Goal: Task Accomplishment & Management: Manage account settings

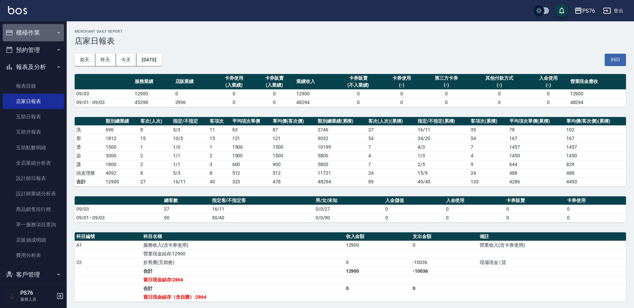
click at [56, 33] on icon "button" at bounding box center [58, 32] width 5 height 5
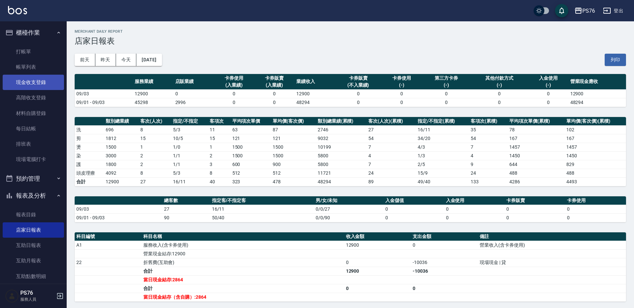
click at [41, 80] on link "現金收支登錄" at bounding box center [33, 82] width 61 height 15
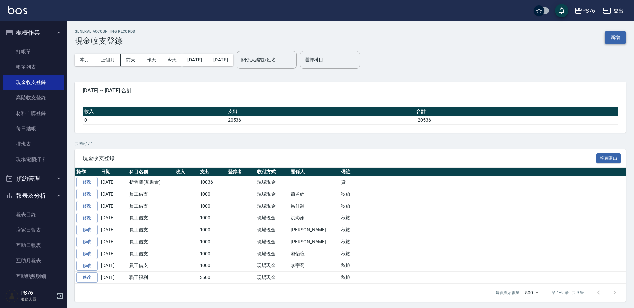
click at [617, 38] on button "新增" at bounding box center [614, 37] width 21 height 12
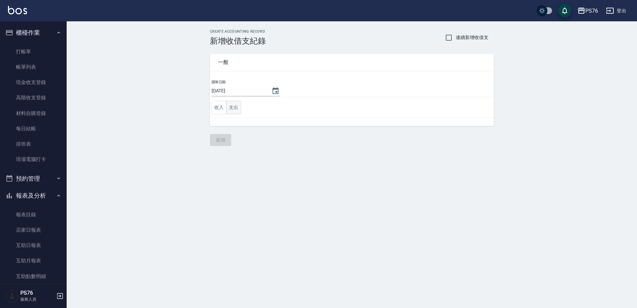
click at [239, 103] on button "支出" at bounding box center [233, 108] width 15 height 14
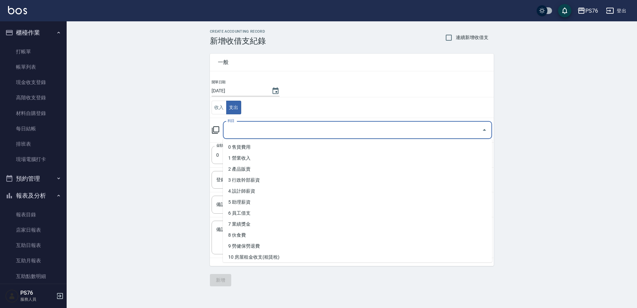
click at [256, 130] on input "科目" at bounding box center [352, 130] width 253 height 12
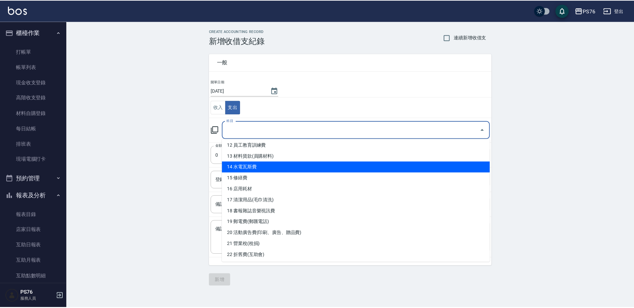
scroll to position [133, 0]
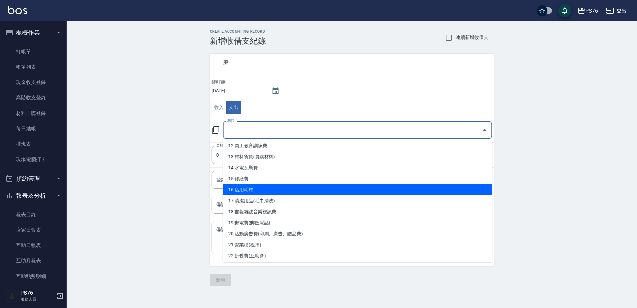
click at [318, 186] on li "16 店用耗材" at bounding box center [357, 189] width 269 height 11
type input "16 店用耗材"
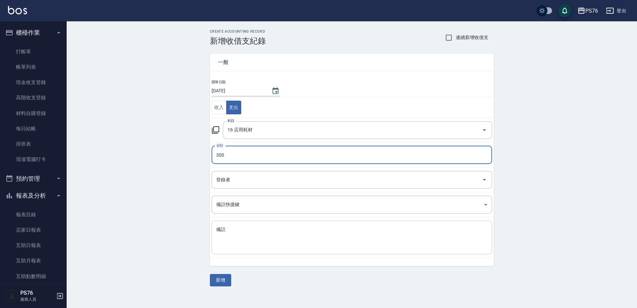
type input "300"
click at [292, 235] on textarea "備註" at bounding box center [351, 237] width 271 height 23
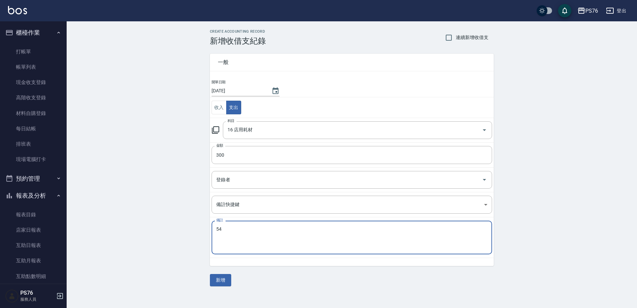
type textarea "5"
type textarea "制服*2"
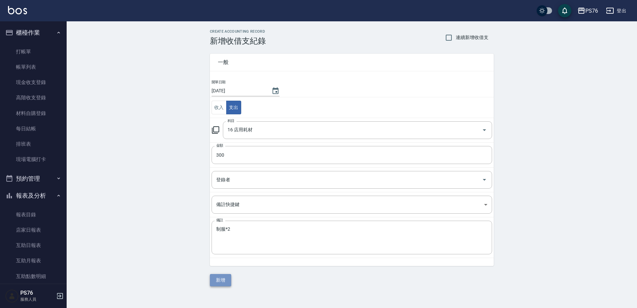
click at [226, 276] on button "新增" at bounding box center [220, 280] width 21 height 12
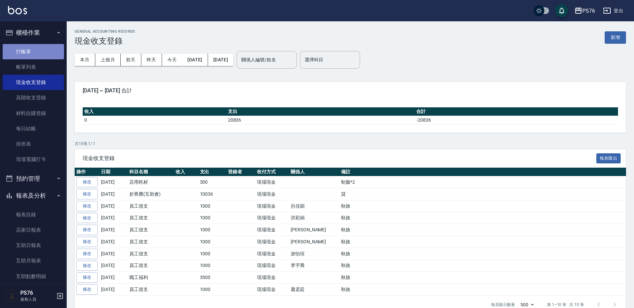
click at [43, 50] on link "打帳單" at bounding box center [33, 51] width 61 height 15
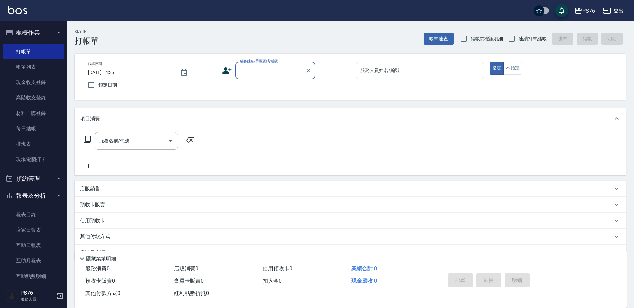
click at [537, 40] on span "連續打單結帳" at bounding box center [533, 38] width 28 height 7
click at [519, 40] on input "連續打單結帳" at bounding box center [512, 39] width 14 height 14
checkbox input "true"
click at [235, 67] on div "顧客姓名/手機號碼/編號" at bounding box center [275, 71] width 80 height 18
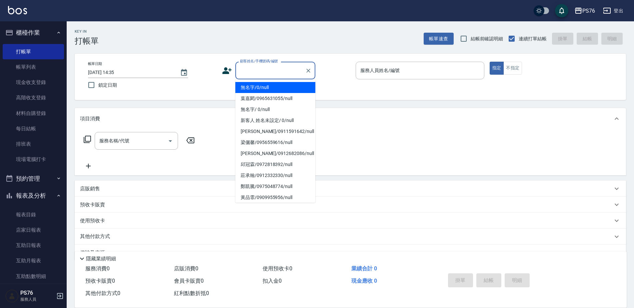
type input "無名字/0/null"
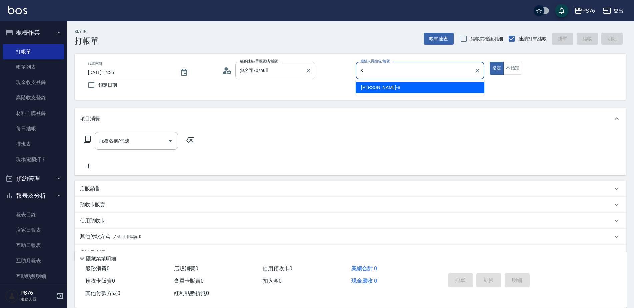
type input "韓韓森-8"
type button "true"
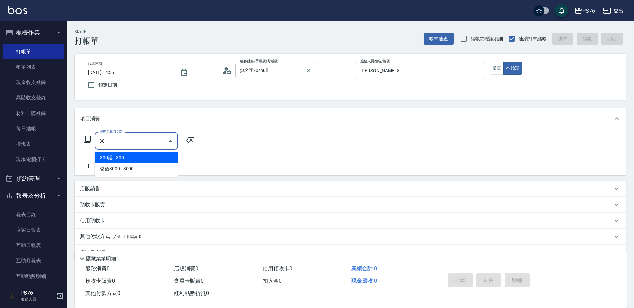
type input "3"
type input "200(111)"
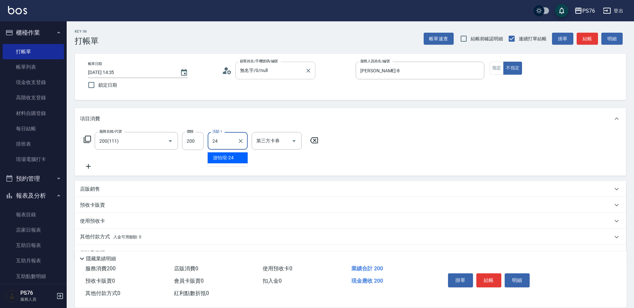
type input "游怡瑄-24"
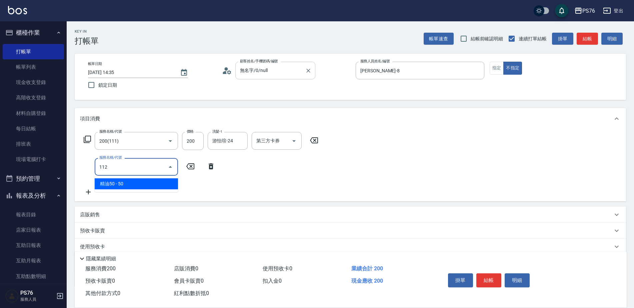
type input "精油50(112)"
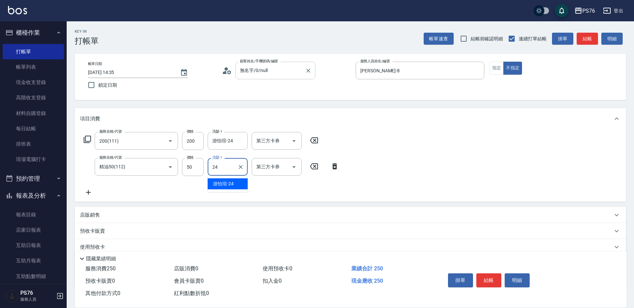
type input "游怡瑄-24"
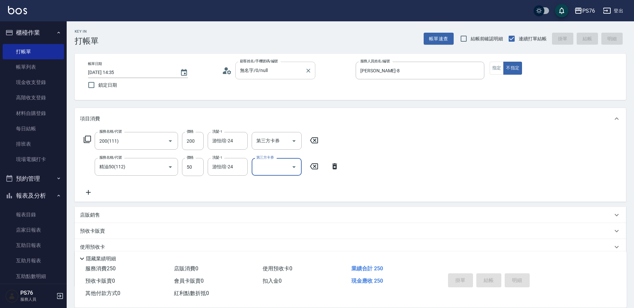
type input "2025/09/04 14:36"
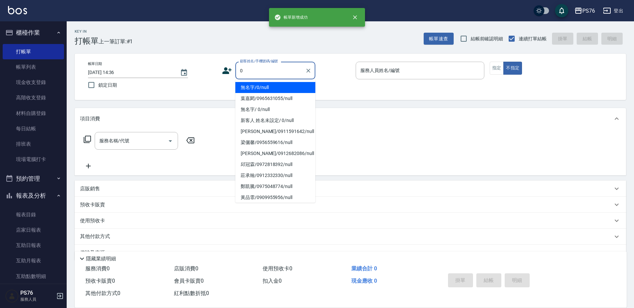
type input "無名字/0/null"
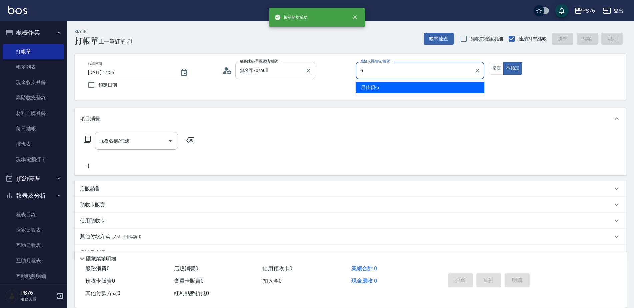
type input "呂佳穎-5"
type button "false"
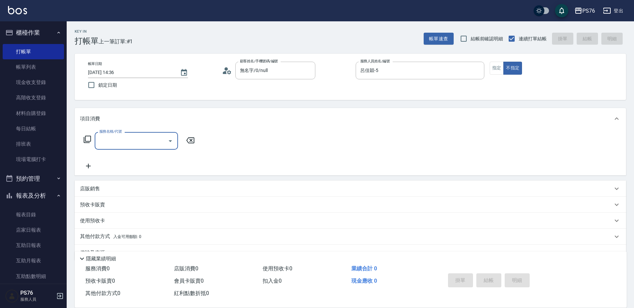
click at [139, 192] on div "店販銷售" at bounding box center [346, 188] width 533 height 7
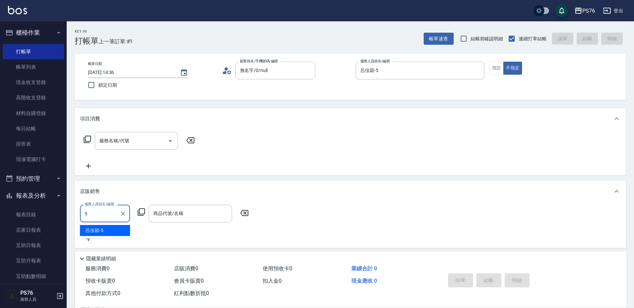
type input "呂佳穎-5"
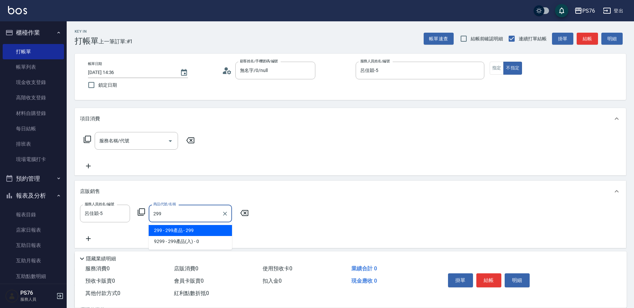
type input "299產品"
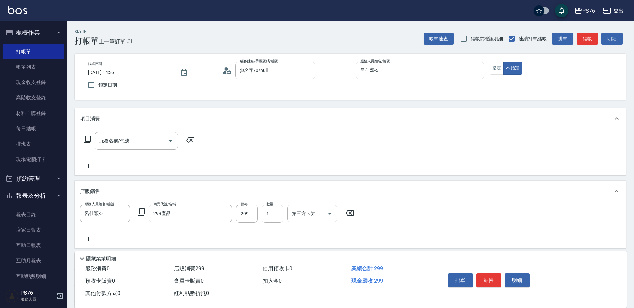
click at [284, 213] on div "服務人員姓名/編號 呂佳穎-5 服務人員姓名/編號 商品代號/名稱 299產品 商品代號/名稱 價格 299 價格 數量 1 數量 第三方卡券 第三方卡券" at bounding box center [219, 214] width 278 height 18
click at [283, 212] on input "1" at bounding box center [273, 214] width 22 height 18
type input "2"
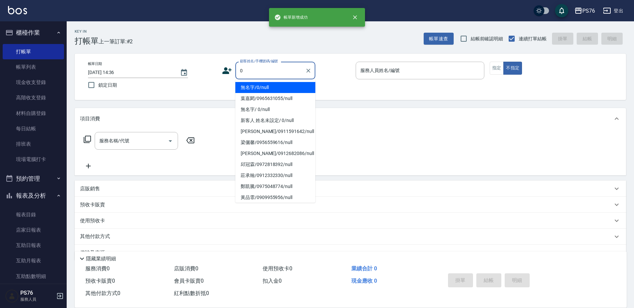
type input "無名字/0/null"
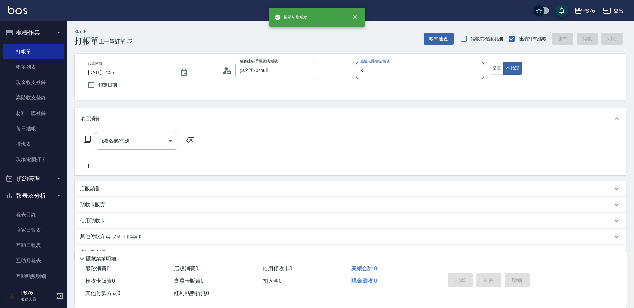
type input "韓韓森-8"
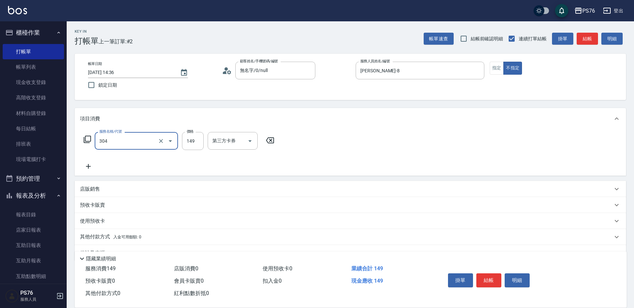
type input "剪髮(304)"
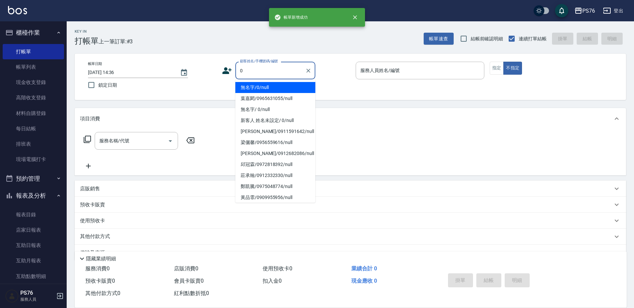
type input "無名字/0/null"
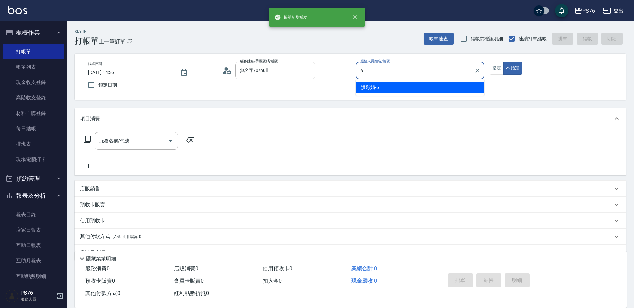
type input "洪彩娟-6"
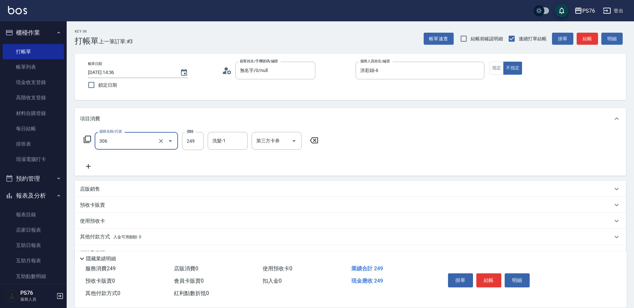
type input "剪髮(306)"
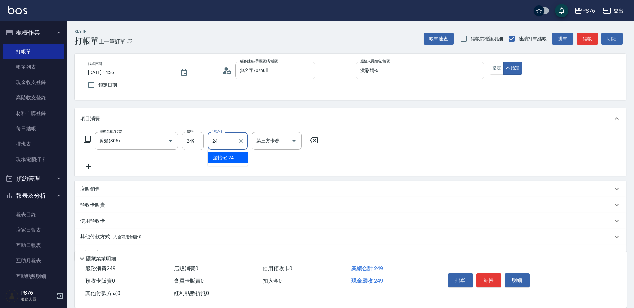
type input "游怡瑄-24"
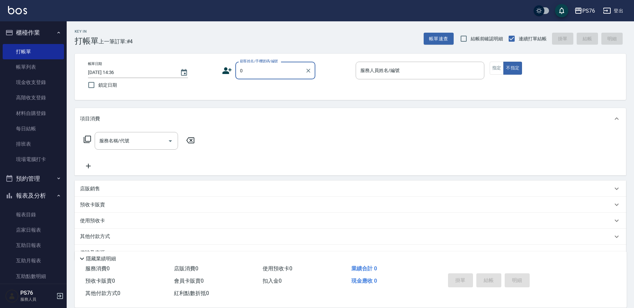
type input "無名字/0/null"
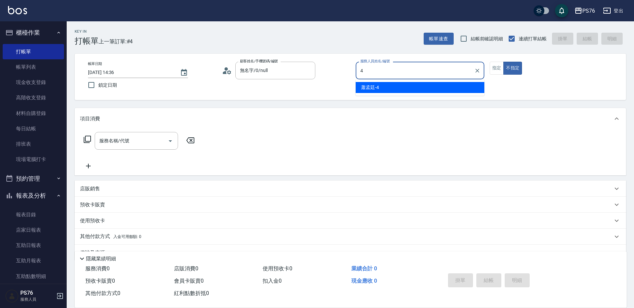
type input "蕭孟廷-4"
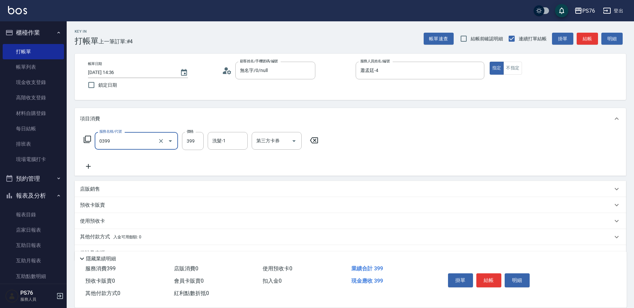
type input "海鹽399(0399)"
type input "499"
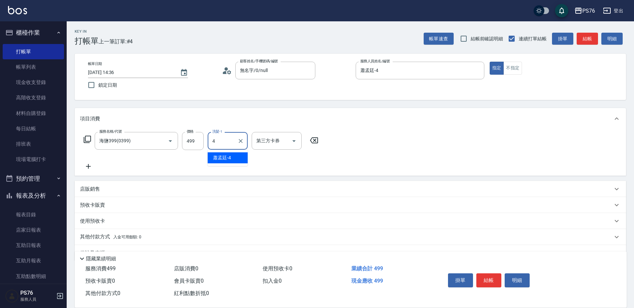
type input "蕭孟廷-4"
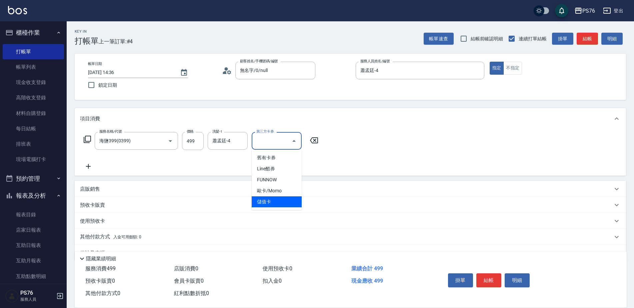
type input "儲值卡"
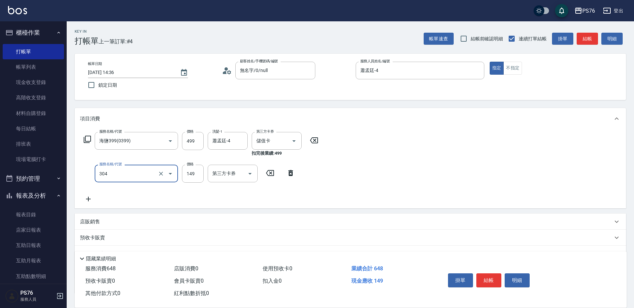
type input "剪髮(304)"
type input "50"
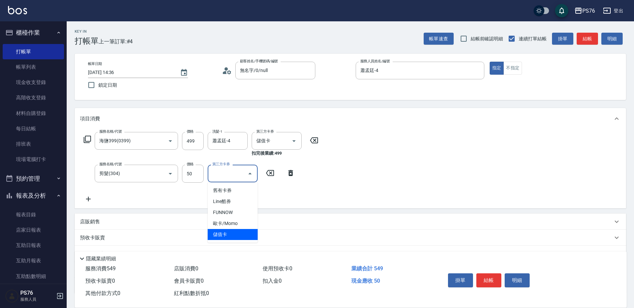
type input "儲值卡"
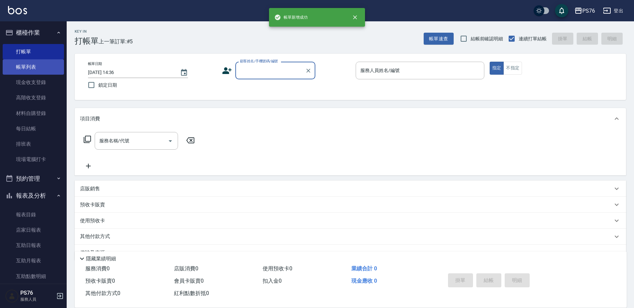
click at [41, 67] on link "帳單列表" at bounding box center [33, 66] width 61 height 15
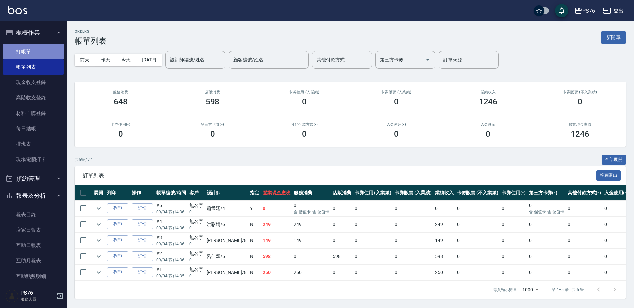
click at [40, 49] on link "打帳單" at bounding box center [33, 51] width 61 height 15
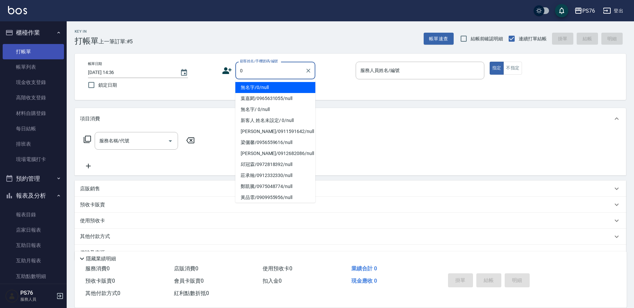
type input "無名字/0/null"
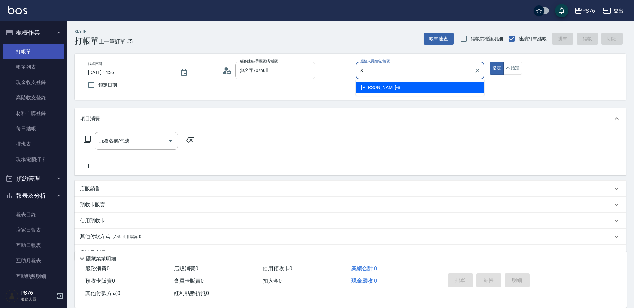
type input "韓韓森-8"
type button "true"
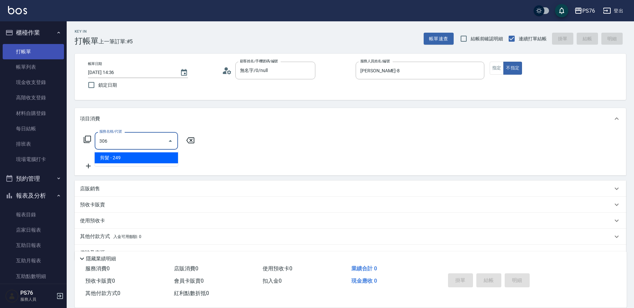
type input "剪髮(306)"
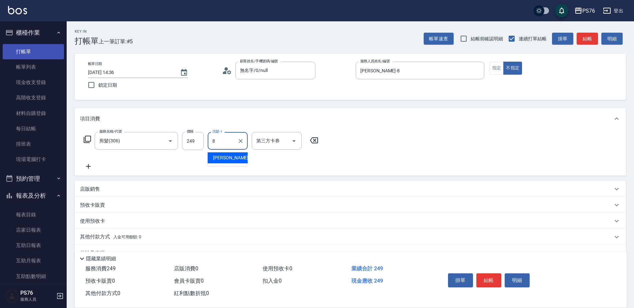
type input "韓韓森-8"
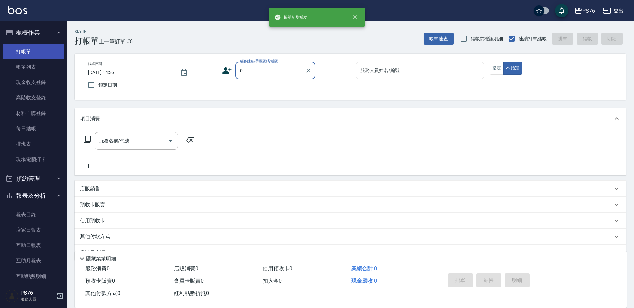
type input "無名字/0/null"
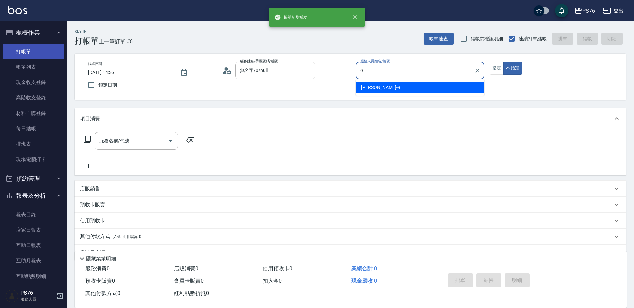
type input "劉憶彤-9"
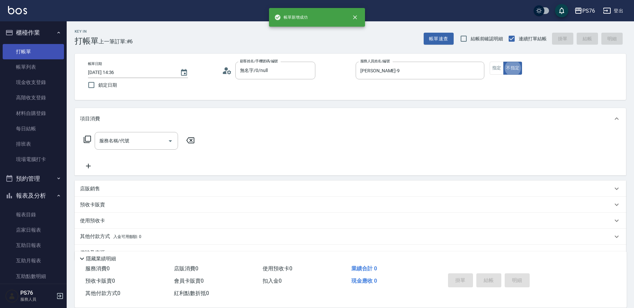
type button "false"
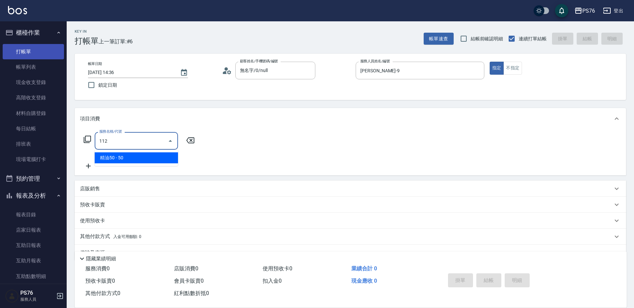
type input "精油50(112)"
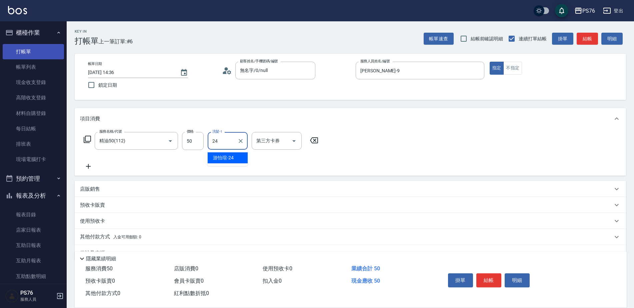
type input "游怡瑄-24"
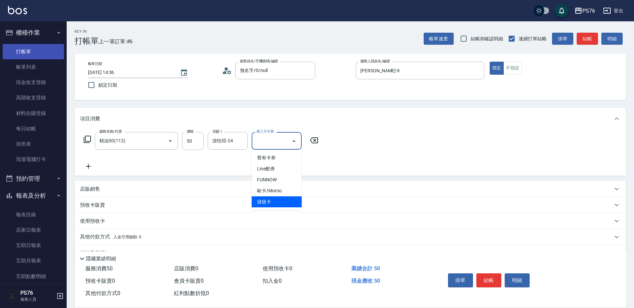
type input "儲值卡"
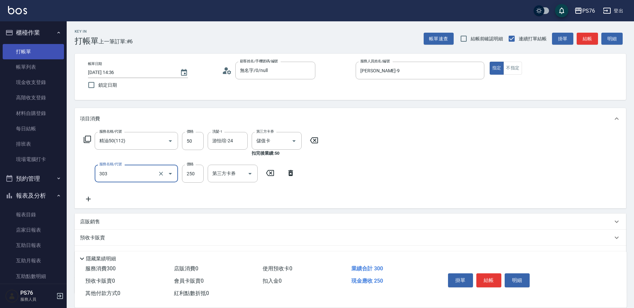
type input "剪髮(303)"
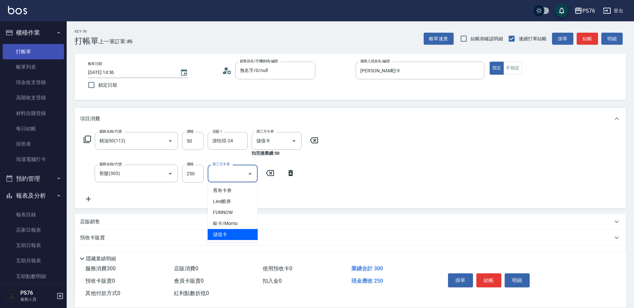
type input "儲值卡"
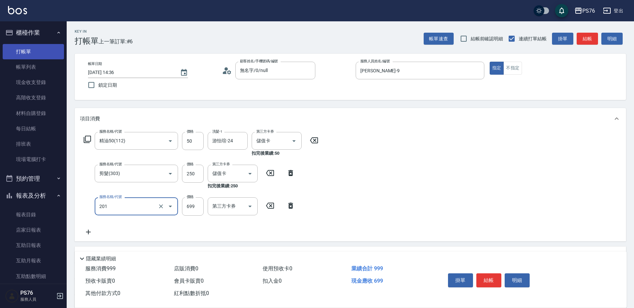
type input "基礎燙(201)"
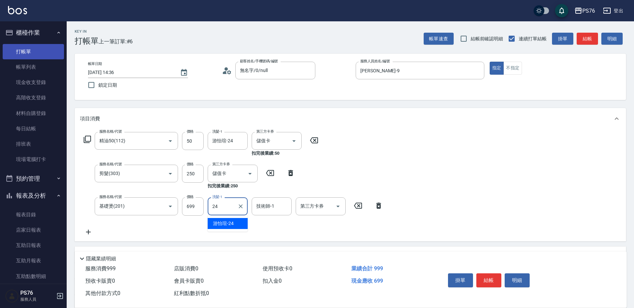
type input "游怡瑄-24"
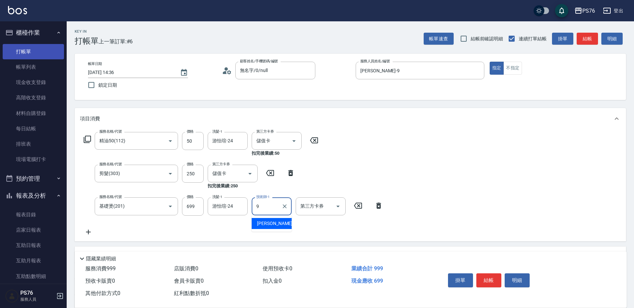
type input "劉憶彤-9"
type input "儲值卡"
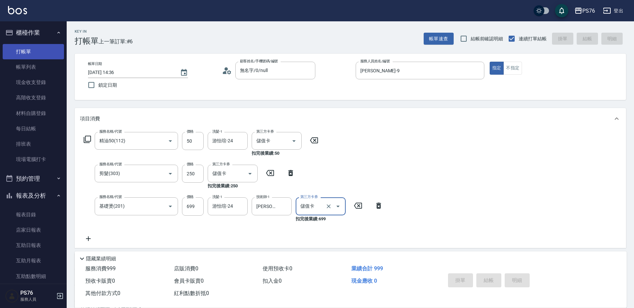
type input "2025/09/04 14:37"
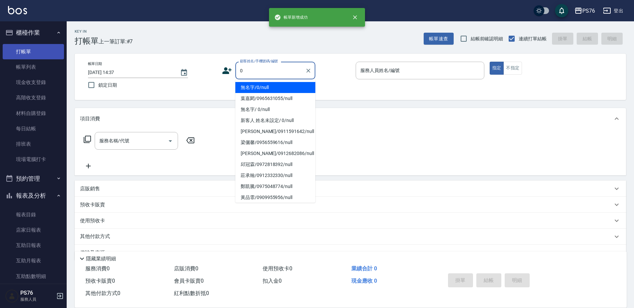
type input "無名字/0/null"
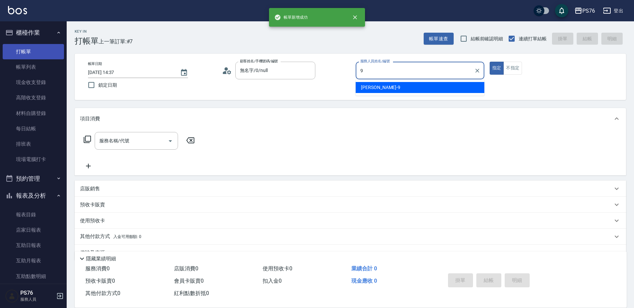
type input "劉憶彤-9"
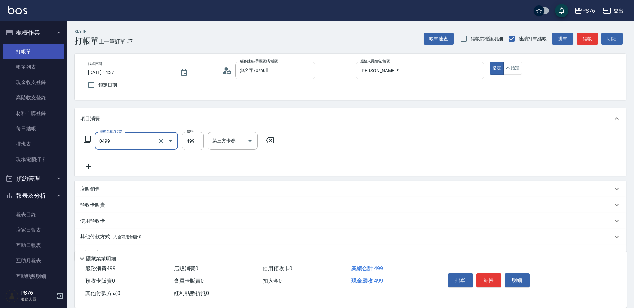
type input "伊黛莉499(0499)"
type input "游怡瑄-24"
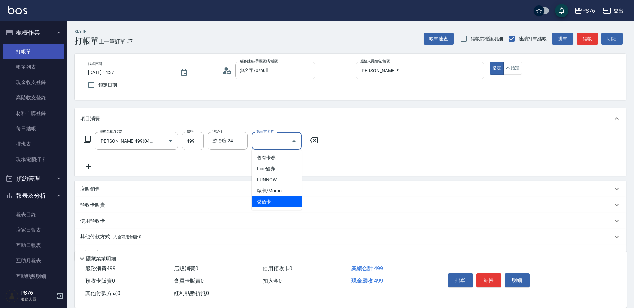
type input "儲值卡"
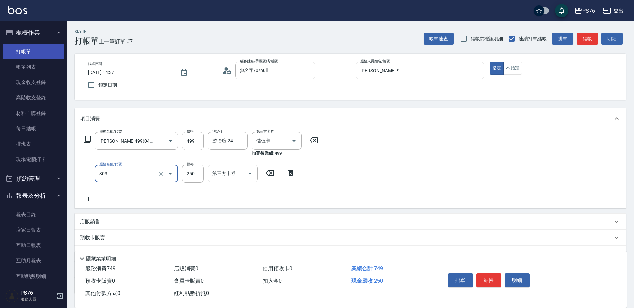
type input "剪髮(303)"
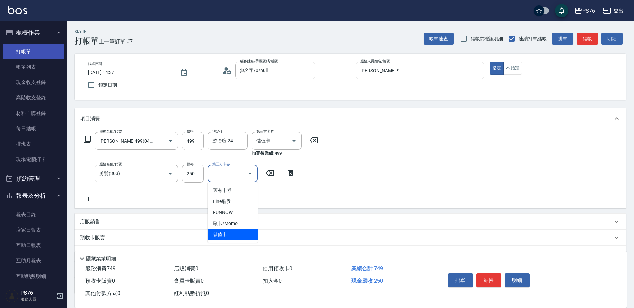
type input "儲值卡"
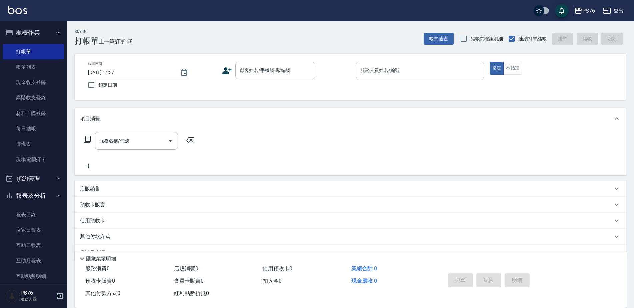
click at [627, 10] on div "PS76 登出" at bounding box center [317, 10] width 634 height 21
click at [609, 14] on icon "button" at bounding box center [607, 11] width 8 height 8
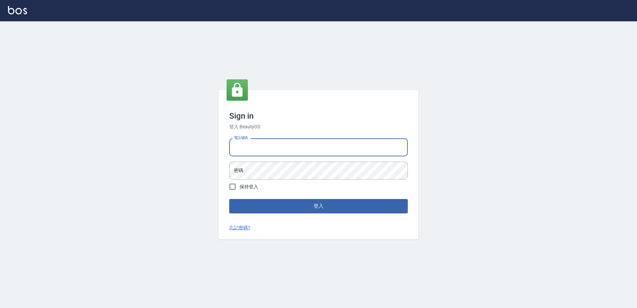
drag, startPoint x: 0, startPoint y: 0, endPoint x: 353, endPoint y: 148, distance: 382.2
click at [353, 148] on input "電話號碼" at bounding box center [318, 147] width 179 height 18
type input "0955513716"
click at [312, 178] on form "電話號碼 0955513716 電話號碼 密碼 密碼 保持登入 登入" at bounding box center [318, 174] width 179 height 77
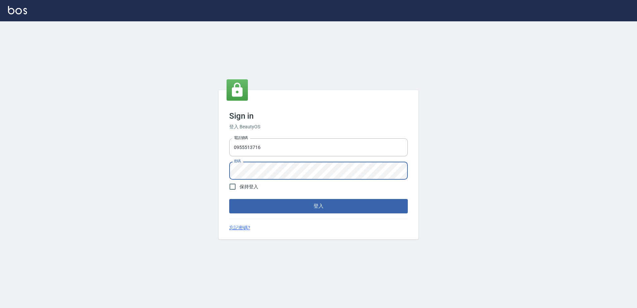
click at [229, 199] on button "登入" at bounding box center [318, 206] width 179 height 14
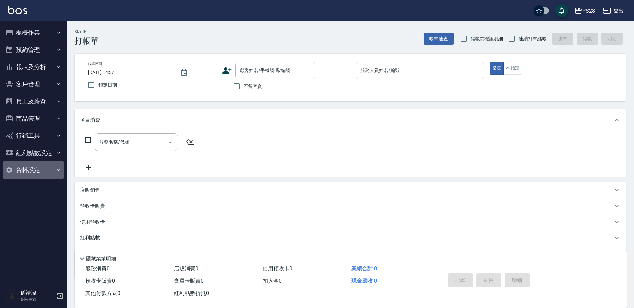
click at [24, 178] on button "資料設定" at bounding box center [33, 169] width 61 height 17
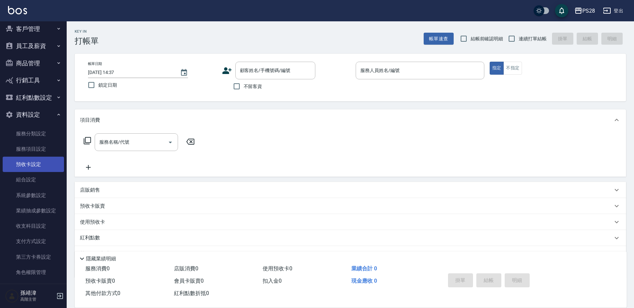
scroll to position [62, 0]
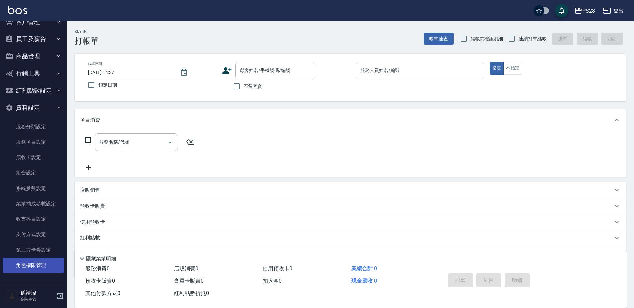
click at [42, 269] on link "角色權限管理" at bounding box center [33, 265] width 61 height 15
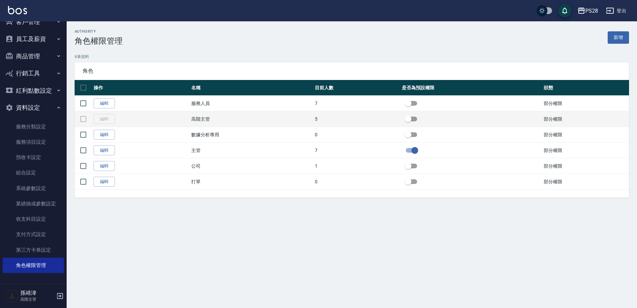
click at [413, 120] on input "checkbox" at bounding box center [408, 119] width 38 height 13
checkbox input "false"
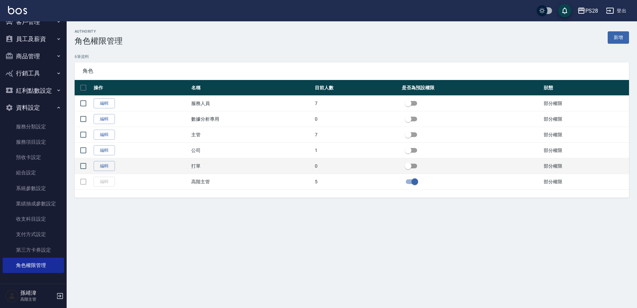
click at [207, 169] on td "打單" at bounding box center [252, 166] width 124 height 16
click at [101, 166] on link "編輯" at bounding box center [104, 166] width 21 height 10
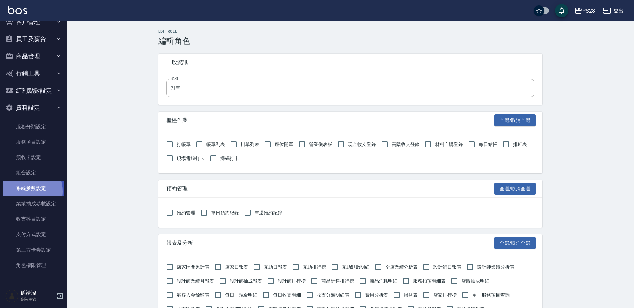
click at [22, 191] on link "系統參數設定" at bounding box center [33, 188] width 61 height 15
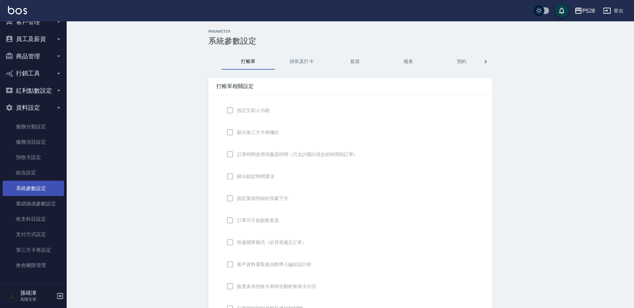
checkbox input "true"
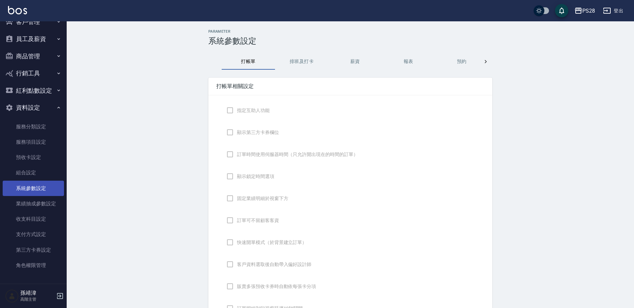
checkbox input "true"
checkbox input "false"
type input "NICKNAME"
type input "LASTORDER"
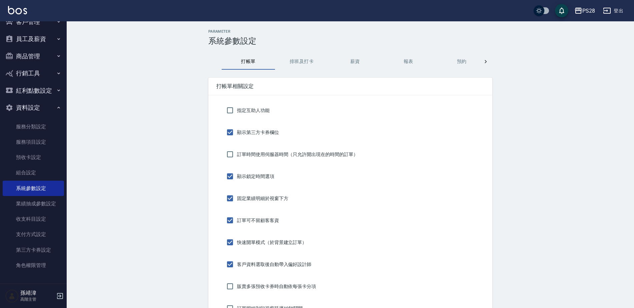
click at [297, 66] on button "排班及打卡" at bounding box center [301, 62] width 53 height 16
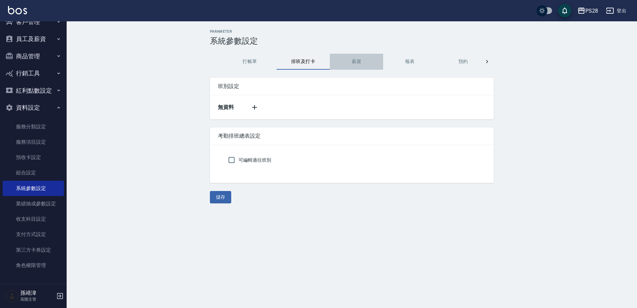
click at [338, 60] on button "薪資" at bounding box center [356, 62] width 53 height 16
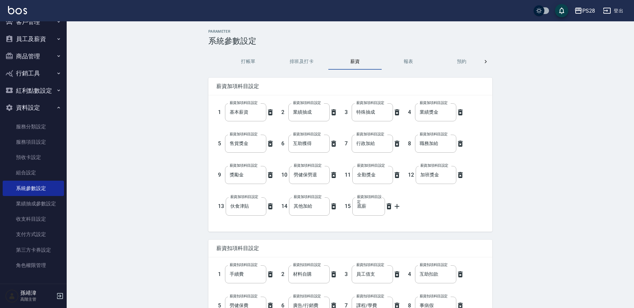
click at [491, 59] on div at bounding box center [485, 62] width 13 height 16
click at [56, 105] on icon "button" at bounding box center [58, 107] width 5 height 5
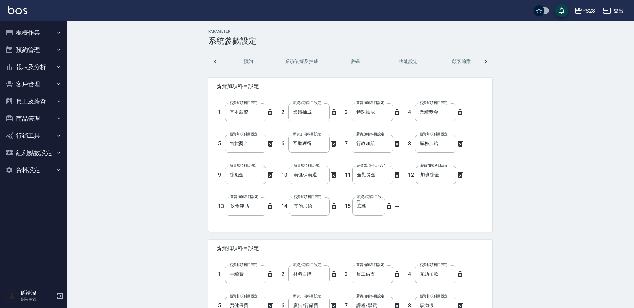
scroll to position [0, 0]
click at [38, 35] on button "櫃檯作業" at bounding box center [33, 32] width 61 height 17
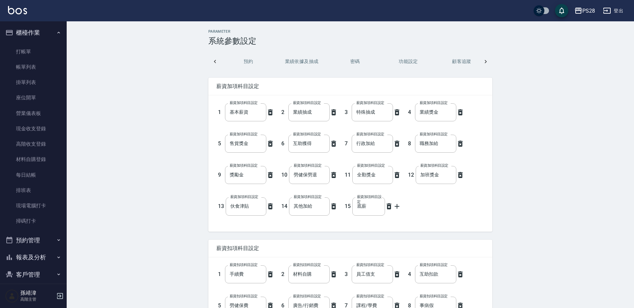
click at [41, 33] on button "櫃檯作業" at bounding box center [33, 32] width 61 height 17
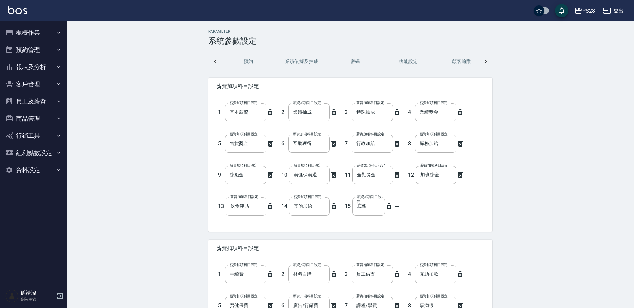
click at [32, 101] on button "員工及薪資" at bounding box center [33, 101] width 61 height 17
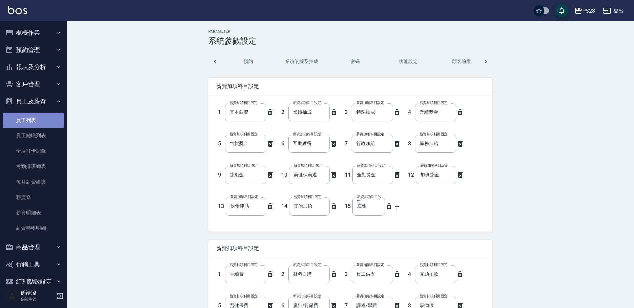
click at [40, 124] on link "員工列表" at bounding box center [33, 120] width 61 height 15
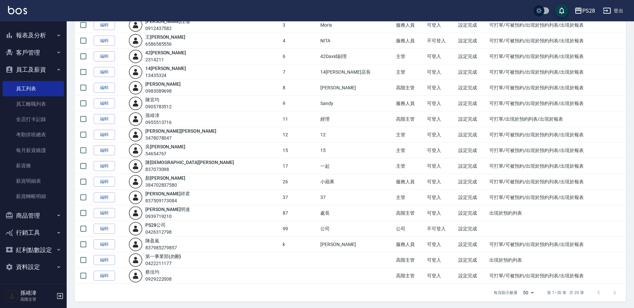
scroll to position [124, 0]
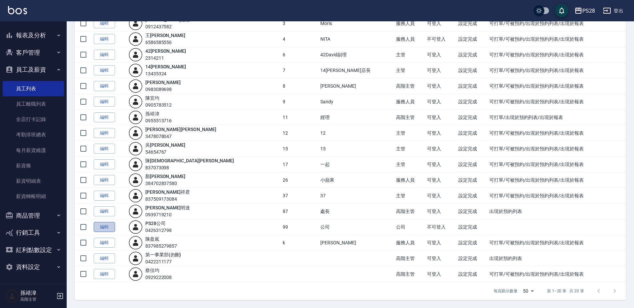
click at [103, 225] on link "編輯" at bounding box center [104, 227] width 21 height 10
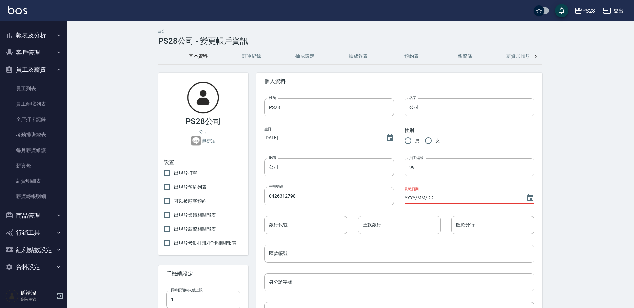
click at [186, 175] on span "出現於打單" at bounding box center [185, 173] width 23 height 7
click at [174, 175] on input "出現於打單" at bounding box center [167, 173] width 14 height 14
checkbox input "true"
click at [524, 56] on button "薪資加扣項" at bounding box center [518, 56] width 53 height 16
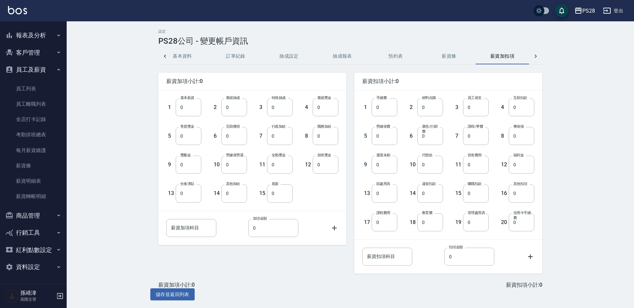
click at [535, 58] on icon at bounding box center [536, 56] width 2 height 3
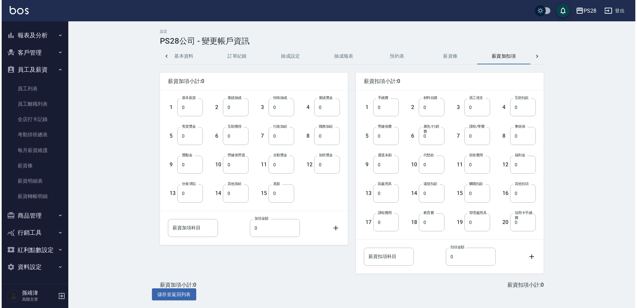
scroll to position [0, 123]
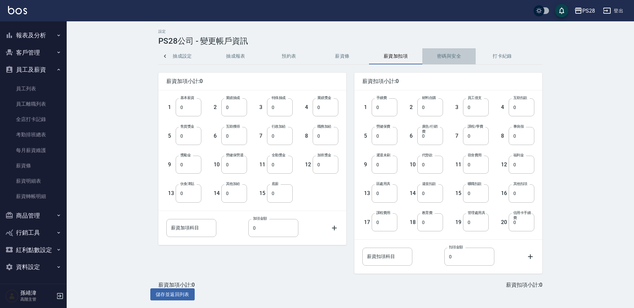
click at [445, 50] on button "密碼與安全" at bounding box center [448, 56] width 53 height 16
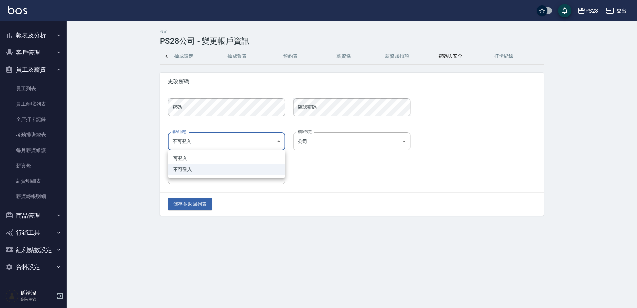
click at [223, 143] on body "PS28 登出 櫃檯作業 打帳單 帳單列表 掛單列表 座位開單 營業儀表板 現金收支登錄 高階收支登錄 材料自購登錄 每日結帳 排班表 現場電腦打卡 掃碼打卡…" at bounding box center [318, 154] width 637 height 308
click at [215, 162] on li "可登入" at bounding box center [226, 158] width 117 height 11
type input "ok"
click at [305, 139] on body "PS28 登出 櫃檯作業 打帳單 帳單列表 掛單列表 座位開單 營業儀表板 現金收支登錄 高階收支登錄 材料自購登錄 每日結帳 排班表 現場電腦打卡 掃碼打卡…" at bounding box center [318, 154] width 637 height 308
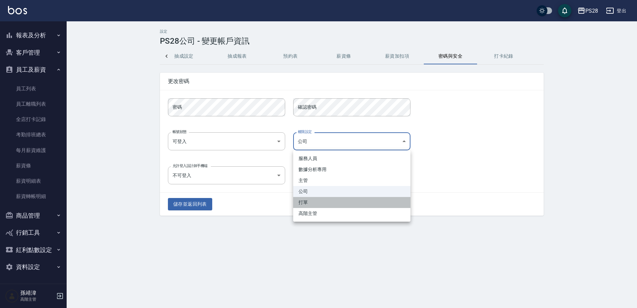
click at [312, 201] on li "打單" at bounding box center [351, 202] width 117 height 11
type input "6d1a3fcd-08bd-4f26-96cf-3e0f95437328"
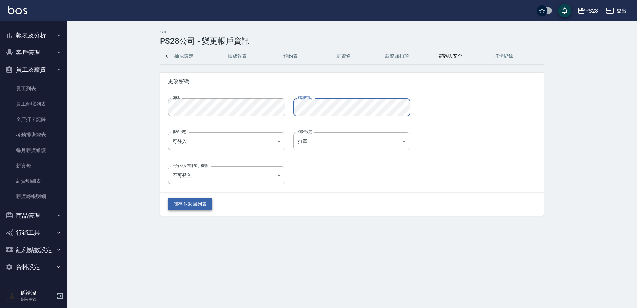
click at [179, 204] on button "儲存並返回列表" at bounding box center [190, 204] width 44 height 12
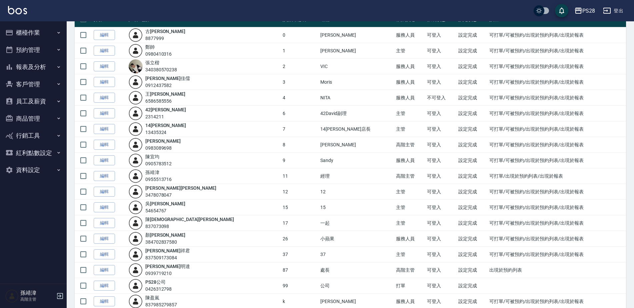
scroll to position [124, 0]
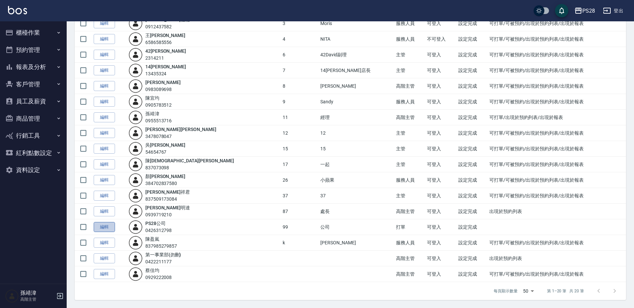
click at [105, 226] on link "編輯" at bounding box center [104, 227] width 21 height 10
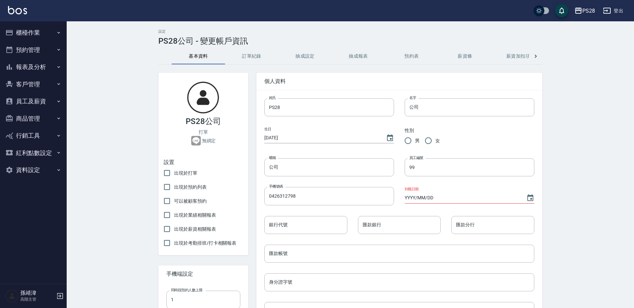
click at [261, 52] on button "訂單紀錄" at bounding box center [251, 56] width 53 height 16
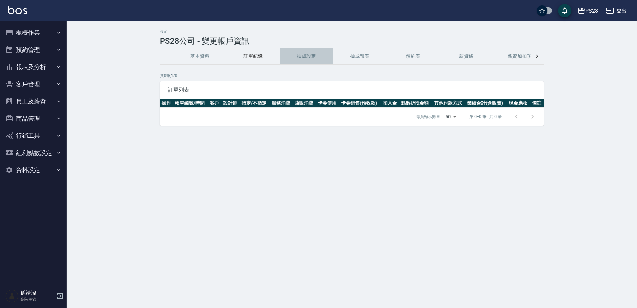
click at [311, 57] on button "抽成設定" at bounding box center [306, 56] width 53 height 16
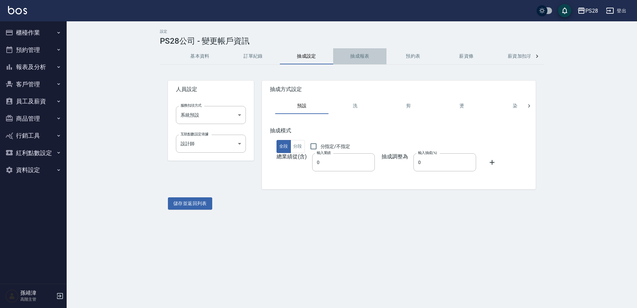
click at [355, 54] on button "抽成報表" at bounding box center [359, 56] width 53 height 16
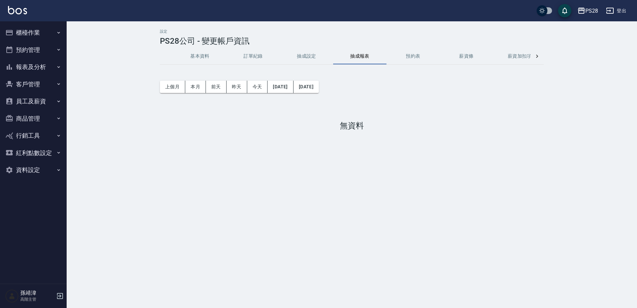
click at [402, 55] on button "預約表" at bounding box center [413, 56] width 53 height 16
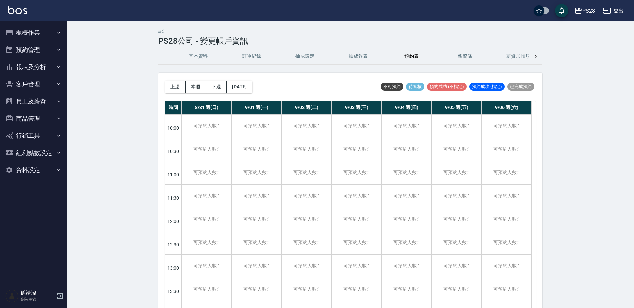
click at [466, 58] on button "薪資條" at bounding box center [464, 56] width 53 height 16
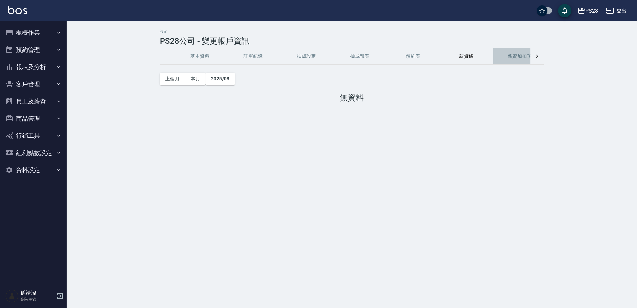
click at [522, 55] on button "薪資加扣項" at bounding box center [519, 56] width 53 height 16
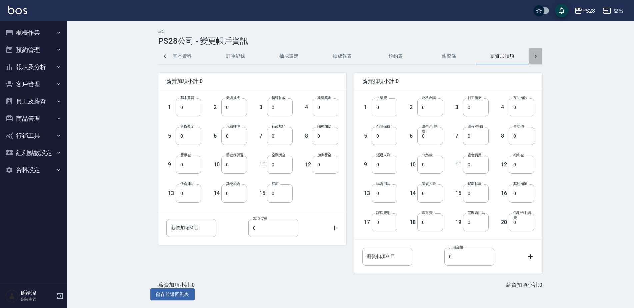
click at [542, 56] on div at bounding box center [535, 56] width 13 height 16
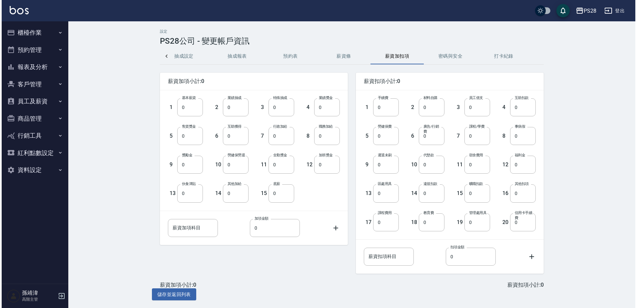
scroll to position [0, 123]
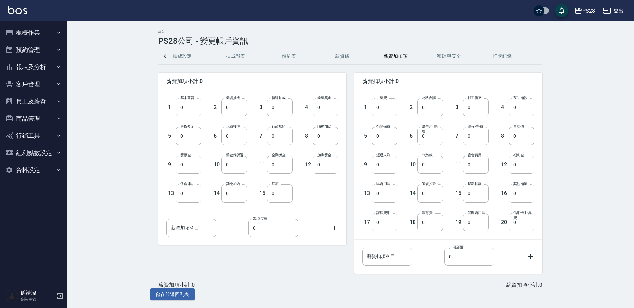
click at [542, 56] on div "基本資料 訂單紀錄 抽成設定 抽成報表 預約表 薪資條 薪資加扣項 密碼與安全 打卡紀錄" at bounding box center [350, 56] width 384 height 16
click at [539, 56] on div "基本資料 訂單紀錄 抽成設定 抽成報表 預約表 薪資條 薪資加扣項 密碼與安全 打卡紀錄" at bounding box center [350, 56] width 384 height 16
click at [537, 56] on div "基本資料 訂單紀錄 抽成設定 抽成報表 預約表 薪資條 薪資加扣項 密碼與安全 打卡紀錄" at bounding box center [350, 56] width 384 height 16
click at [535, 56] on div "基本資料 訂單紀錄 抽成設定 抽成報表 預約表 薪資條 薪資加扣項 密碼與安全 打卡紀錄" at bounding box center [350, 56] width 384 height 16
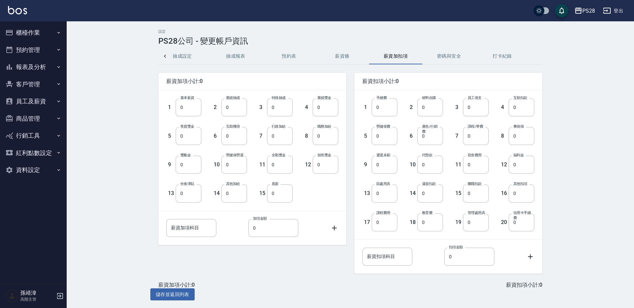
click at [535, 56] on div "基本資料 訂單紀錄 抽成設定 抽成報表 預約表 薪資條 薪資加扣項 密碼與安全 打卡紀錄" at bounding box center [350, 56] width 384 height 16
click at [35, 170] on button "資料設定" at bounding box center [33, 169] width 61 height 17
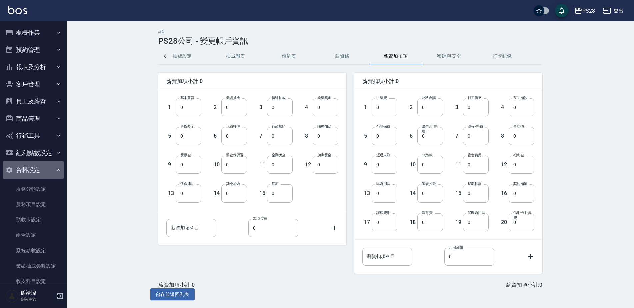
click at [35, 170] on button "資料設定" at bounding box center [33, 169] width 61 height 17
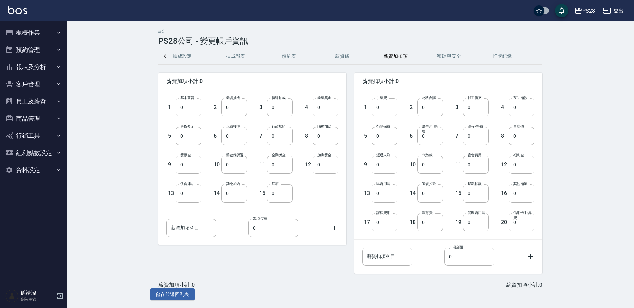
click at [176, 44] on h3 "PS28公司 - 變更帳戶資訊" at bounding box center [203, 40] width 90 height 9
click at [614, 9] on button "登出" at bounding box center [613, 11] width 26 height 12
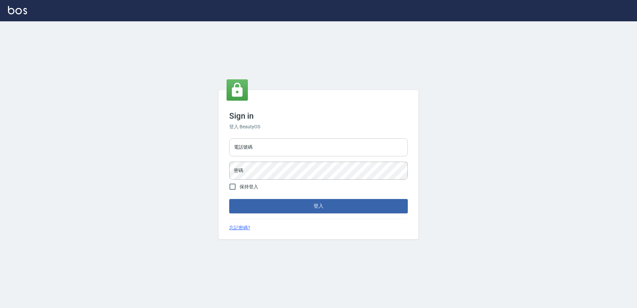
click at [336, 155] on input "電話號碼" at bounding box center [318, 147] width 179 height 18
type input "0426312798"
click at [341, 180] on form "電話號碼 0426312798 電話號碼 密碼 密碼 保持登入 登入" at bounding box center [318, 174] width 179 height 77
click at [229, 199] on button "登入" at bounding box center [318, 206] width 179 height 14
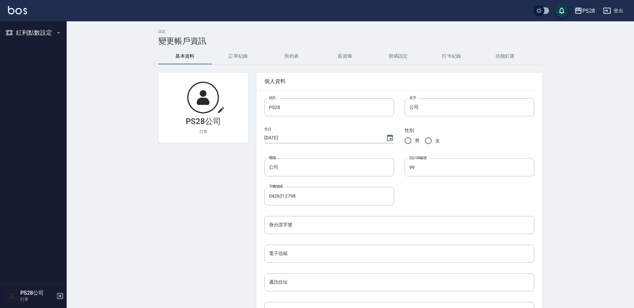
click at [34, 34] on button "紅利點數設定" at bounding box center [33, 32] width 61 height 17
click at [189, 57] on button "基本資料" at bounding box center [184, 56] width 53 height 16
click at [241, 52] on button "訂單紀錄" at bounding box center [238, 56] width 53 height 16
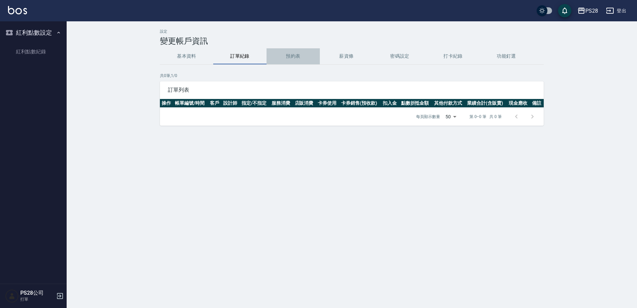
click at [313, 51] on button "預約表" at bounding box center [293, 56] width 53 height 16
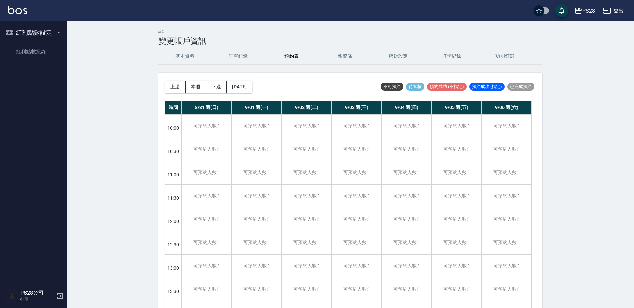
click at [354, 54] on button "薪資條" at bounding box center [344, 56] width 53 height 16
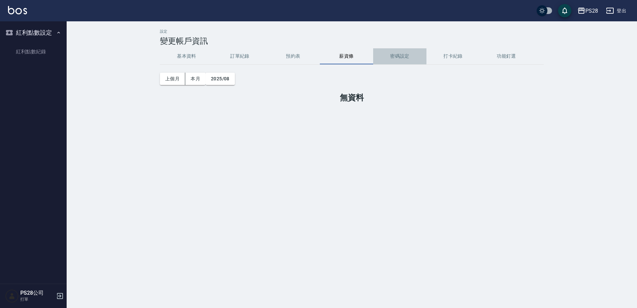
click at [392, 51] on button "密碼設定" at bounding box center [399, 56] width 53 height 16
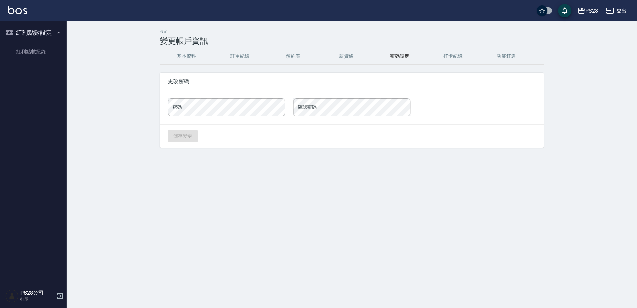
click at [446, 54] on button "打卡紀錄" at bounding box center [453, 56] width 53 height 16
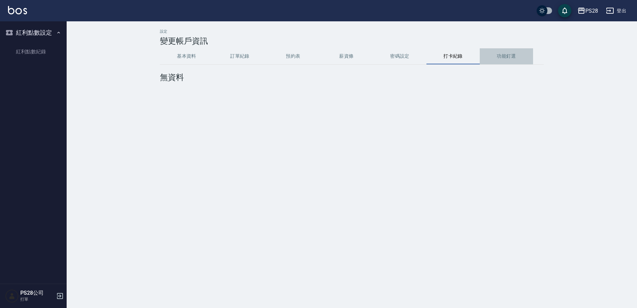
click at [530, 55] on button "功能釘選" at bounding box center [506, 56] width 53 height 16
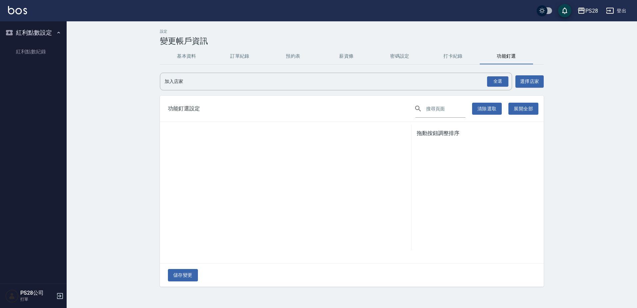
click at [192, 58] on button "基本資料" at bounding box center [186, 56] width 53 height 16
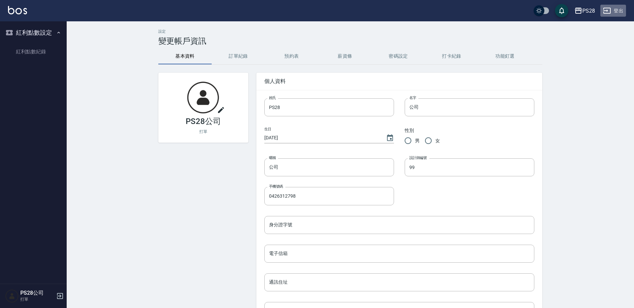
click at [607, 13] on icon "button" at bounding box center [607, 11] width 8 height 8
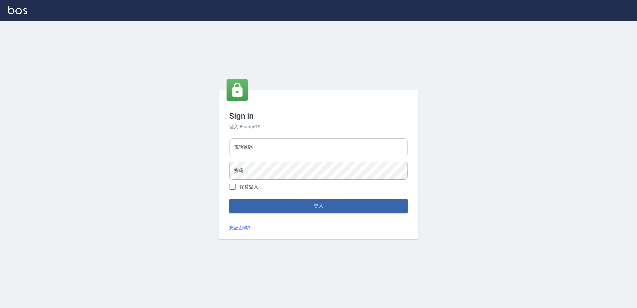
click at [250, 150] on input "電話號碼" at bounding box center [318, 147] width 179 height 18
type input "0955513716"
click at [229, 199] on button "登入" at bounding box center [318, 206] width 179 height 14
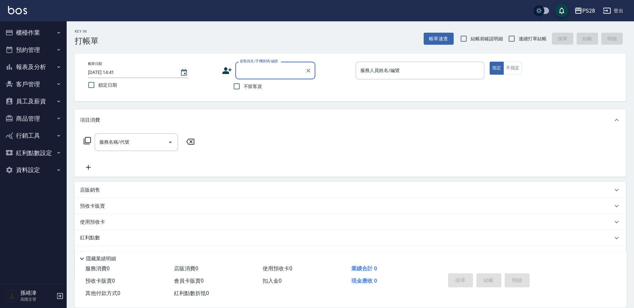
click at [29, 172] on button "資料設定" at bounding box center [33, 169] width 61 height 17
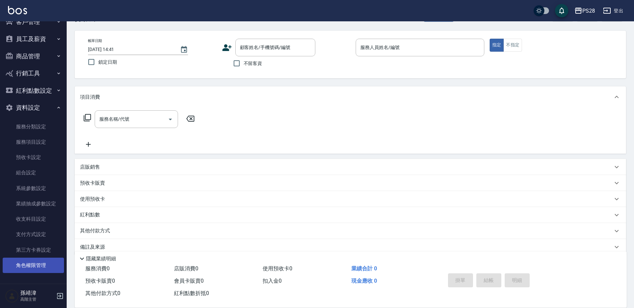
scroll to position [33, 0]
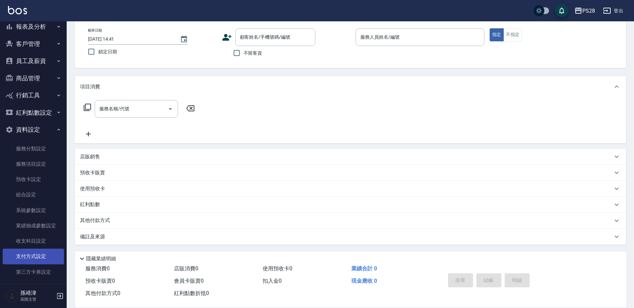
click at [31, 264] on ul "服務分類設定 服務項目設定 預收卡設定 組合設定 系統參數設定 業績抽成參數設定 收支科目設定 支付方式設定 第三方卡券設定 角色權限管理" at bounding box center [33, 218] width 61 height 160
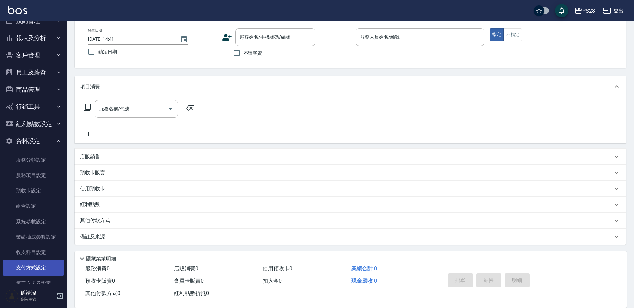
scroll to position [62, 0]
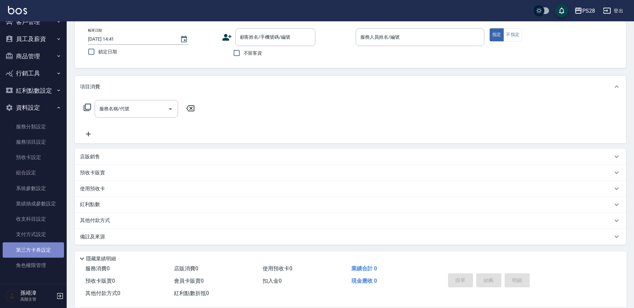
click at [35, 257] on link "第三方卡券設定" at bounding box center [33, 249] width 61 height 15
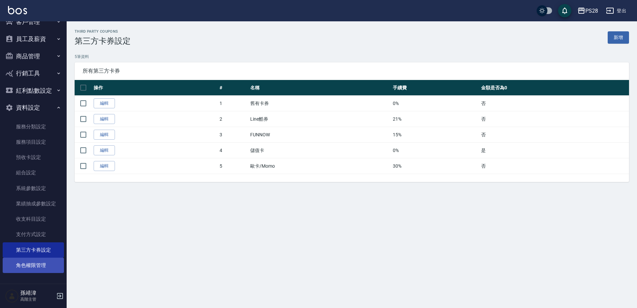
click at [36, 265] on link "角色權限管理" at bounding box center [33, 265] width 61 height 15
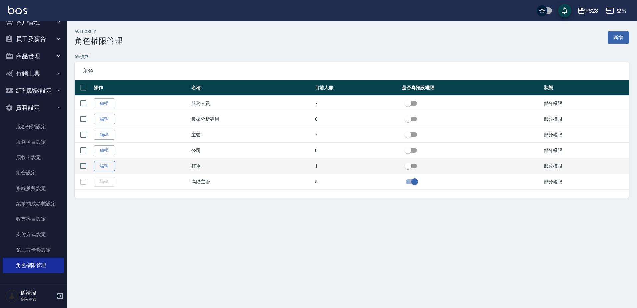
click at [102, 165] on link "編輯" at bounding box center [104, 166] width 21 height 10
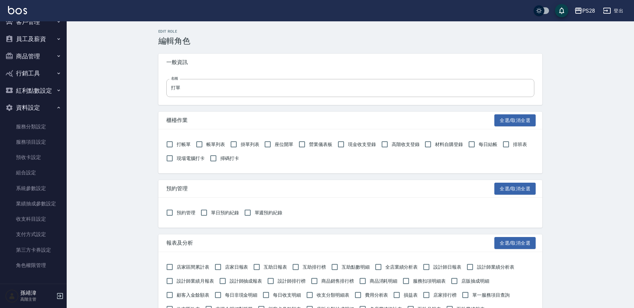
click at [179, 144] on span "打帳單" at bounding box center [184, 144] width 14 height 7
click at [177, 144] on input "打帳單" at bounding box center [170, 144] width 14 height 14
checkbox input "true"
click at [205, 146] on input "帳單列表" at bounding box center [199, 144] width 14 height 14
checkbox input "true"
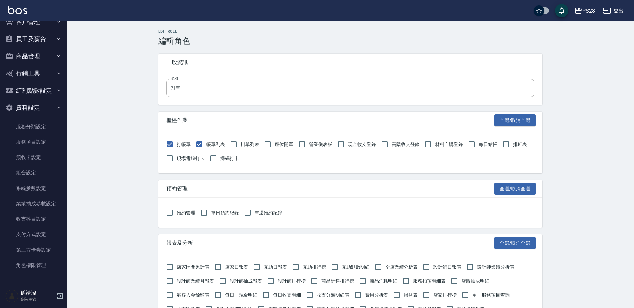
click at [246, 144] on span "掛單列表" at bounding box center [250, 144] width 19 height 7
click at [241, 144] on input "掛單列表" at bounding box center [234, 144] width 14 height 14
checkbox input "true"
click at [347, 142] on input "現金收支登錄" at bounding box center [341, 144] width 14 height 14
checkbox input "true"
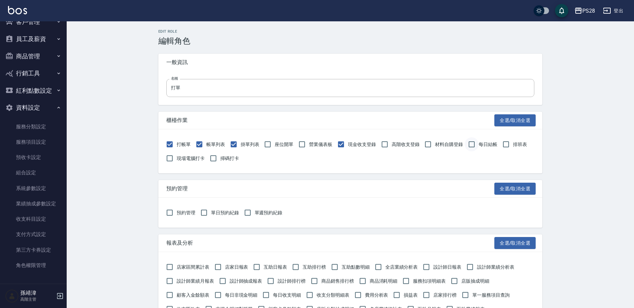
click at [474, 142] on input "每日結帳" at bounding box center [472, 144] width 14 height 14
checkbox input "true"
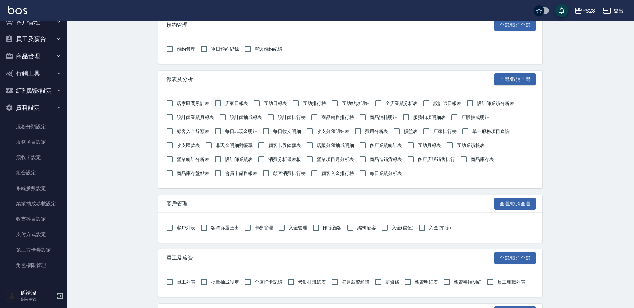
scroll to position [167, 0]
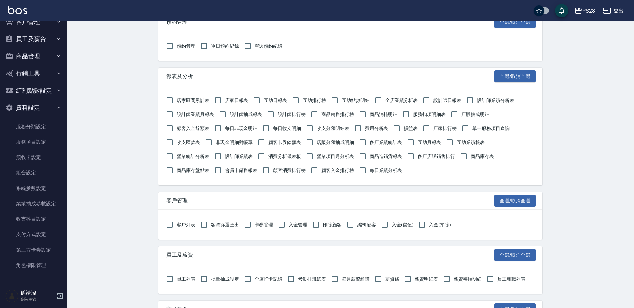
click at [237, 99] on span "店家日報表" at bounding box center [236, 100] width 23 height 7
click at [225, 99] on input "店家日報表" at bounding box center [218, 100] width 14 height 14
checkbox input "true"
click at [273, 101] on span "互助日報表" at bounding box center [275, 100] width 23 height 7
click at [264, 101] on input "互助日報表" at bounding box center [257, 100] width 14 height 14
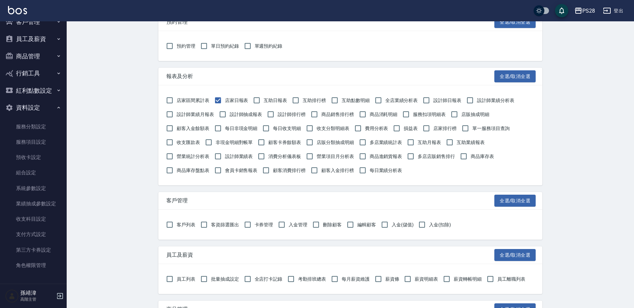
checkbox input "true"
click at [438, 101] on span "設計師日報表" at bounding box center [447, 100] width 28 height 7
click at [433, 101] on input "設計師日報表" at bounding box center [426, 100] width 14 height 14
checkbox input "true"
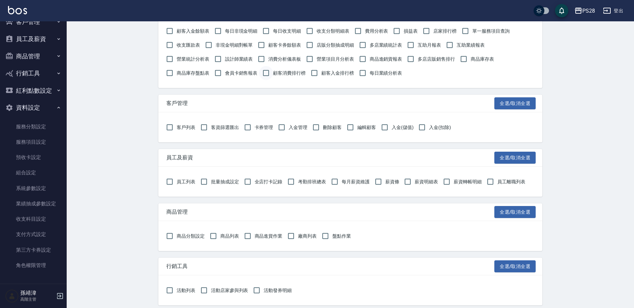
scroll to position [267, 0]
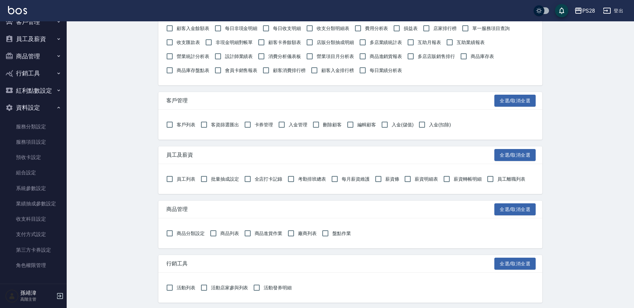
click at [185, 180] on span "員工列表" at bounding box center [186, 179] width 19 height 7
click at [177, 180] on input "員工列表" at bounding box center [170, 179] width 14 height 14
checkbox input "true"
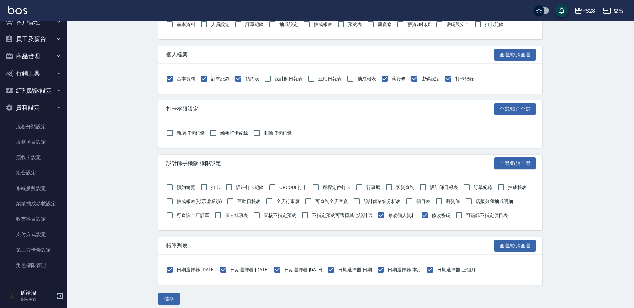
scroll to position [712, 0]
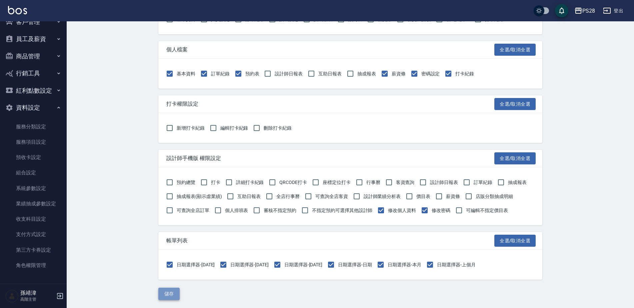
click at [177, 292] on button "儲存" at bounding box center [168, 294] width 21 height 12
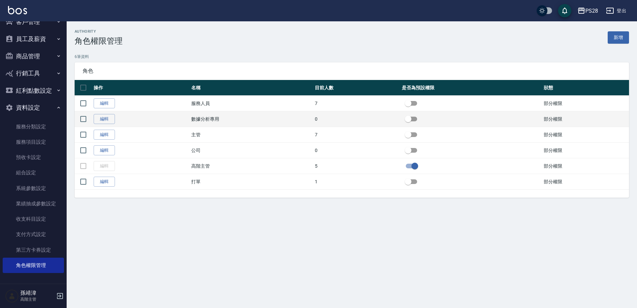
click at [207, 112] on td "數據分析專用" at bounding box center [252, 119] width 124 height 16
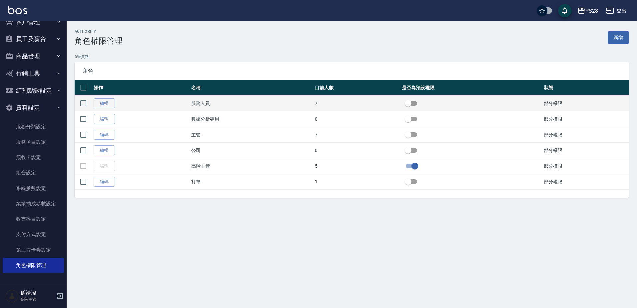
click at [207, 108] on td "服務人員" at bounding box center [252, 104] width 124 height 16
click at [207, 105] on td "服務人員" at bounding box center [252, 104] width 124 height 16
click at [106, 97] on td "編輯" at bounding box center [141, 104] width 98 height 16
click at [110, 101] on link "編輯" at bounding box center [104, 103] width 21 height 10
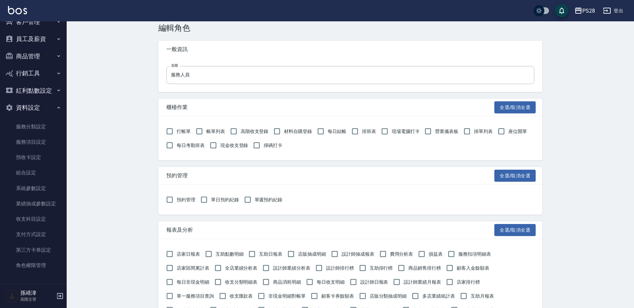
scroll to position [33, 0]
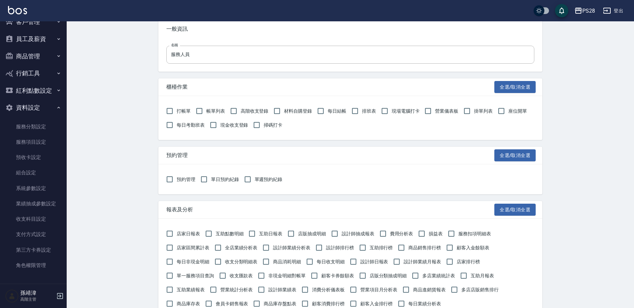
click at [615, 10] on button "登出" at bounding box center [613, 11] width 26 height 12
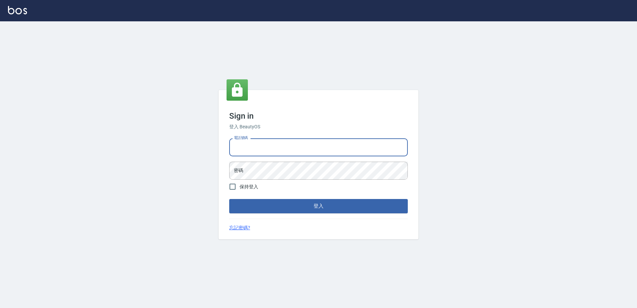
click at [260, 147] on input "電話號碼" at bounding box center [318, 147] width 179 height 18
click at [279, 146] on input "電話號碼" at bounding box center [318, 147] width 179 height 18
type input "0426312798"
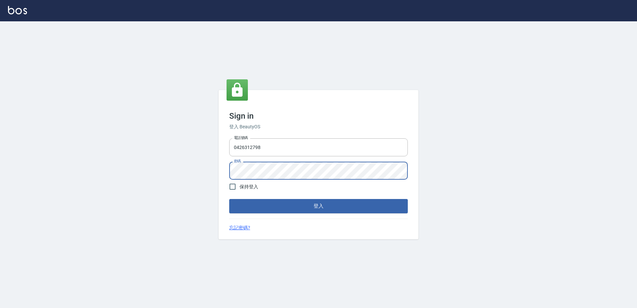
click at [229, 199] on button "登入" at bounding box center [318, 206] width 179 height 14
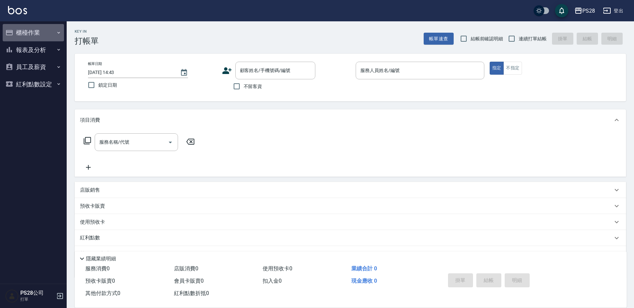
click at [33, 31] on button "櫃檯作業" at bounding box center [33, 32] width 61 height 17
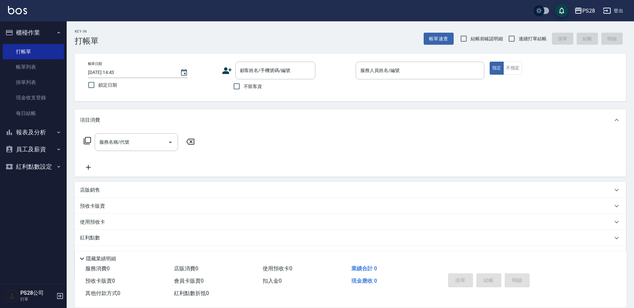
click at [34, 33] on button "櫃檯作業" at bounding box center [33, 32] width 61 height 17
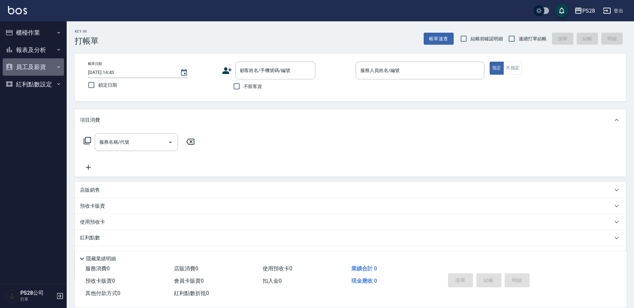
click at [41, 66] on button "員工及薪資" at bounding box center [33, 66] width 61 height 17
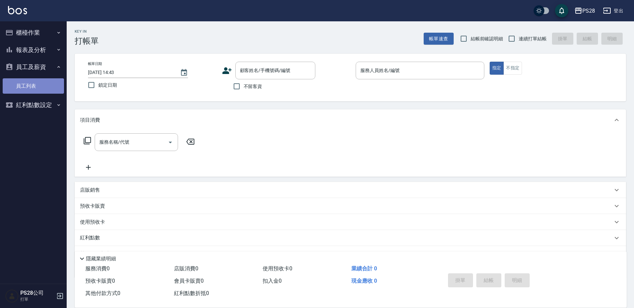
click at [35, 90] on link "員工列表" at bounding box center [33, 85] width 61 height 15
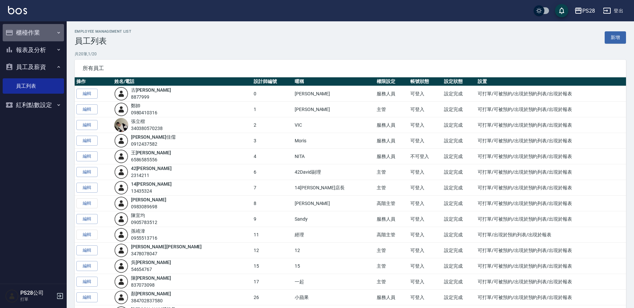
click at [43, 31] on button "櫃檯作業" at bounding box center [33, 32] width 61 height 17
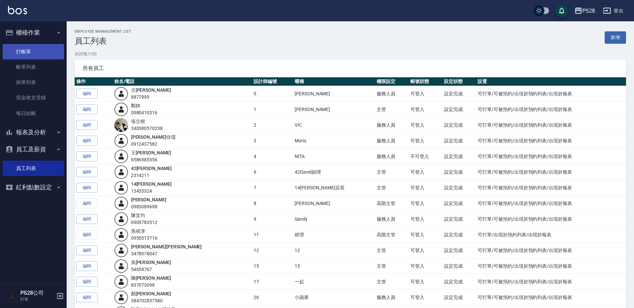
click at [44, 47] on link "打帳單" at bounding box center [33, 51] width 61 height 15
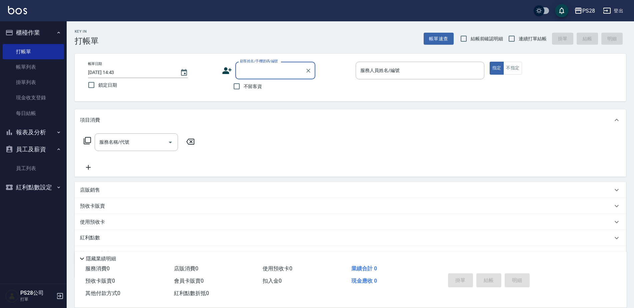
click at [620, 13] on button "登出" at bounding box center [613, 11] width 26 height 12
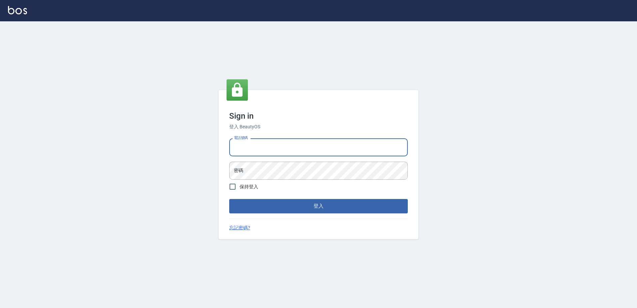
click at [355, 150] on input "電話號碼" at bounding box center [318, 147] width 179 height 18
type input "0426865599"
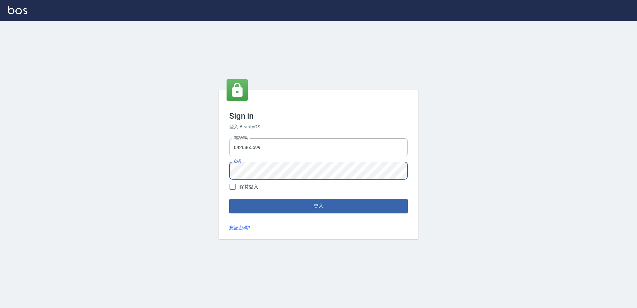
click at [229, 199] on button "登入" at bounding box center [318, 206] width 179 height 14
